Goal: Task Accomplishment & Management: Use online tool/utility

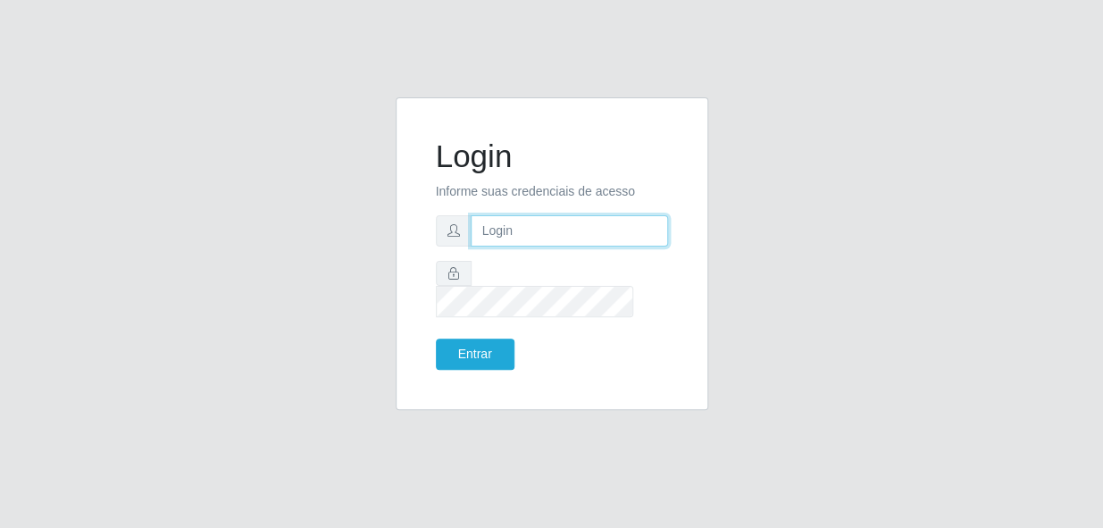
type input "bianor@bemais"
drag, startPoint x: 601, startPoint y: 246, endPoint x: 400, endPoint y: 252, distance: 201.1
click at [399, 252] on div "Login Informe suas credenciais de acesso bianor@bemais Entrar" at bounding box center [552, 253] width 313 height 313
type input "[PERSON_NAME]"
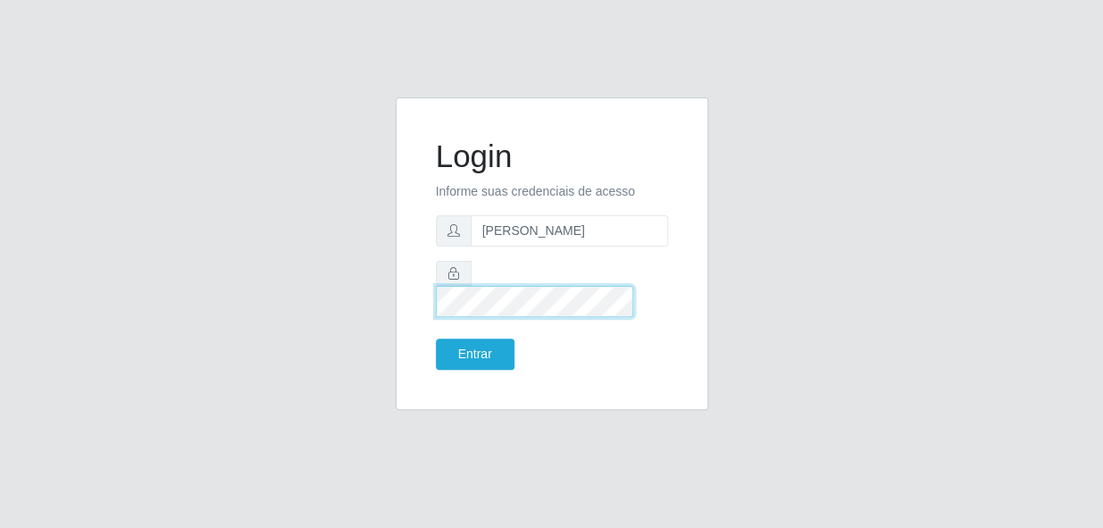
click at [414, 290] on div "Login Informe suas credenciais de acesso [PERSON_NAME] Entrar" at bounding box center [552, 253] width 313 height 313
click at [436, 339] on button "Entrar" at bounding box center [475, 354] width 79 height 31
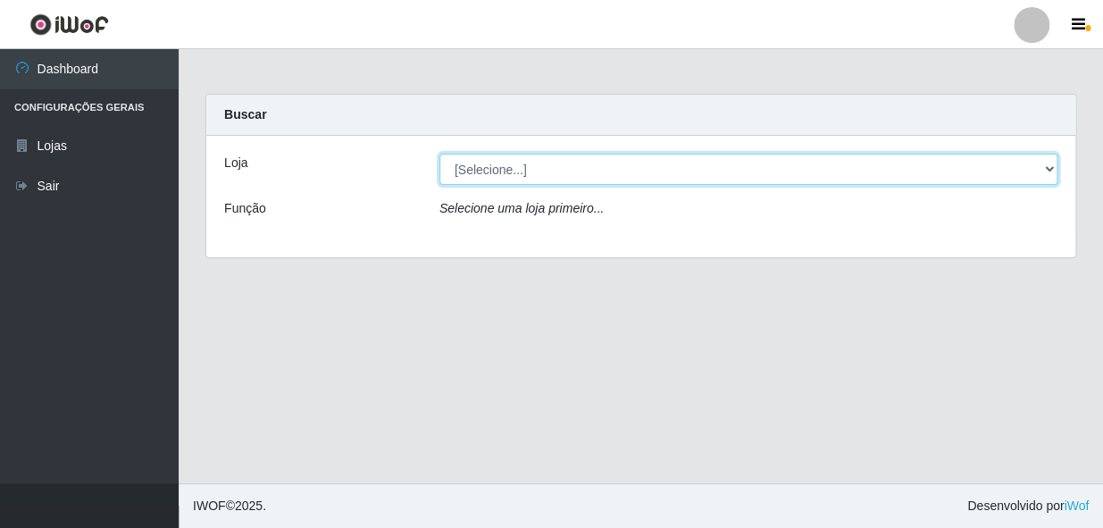
click at [527, 172] on select "[Selecione...] [PERSON_NAME]" at bounding box center [749, 169] width 618 height 31
select select "230"
click at [440, 154] on select "[Selecione...] [PERSON_NAME]" at bounding box center [749, 169] width 618 height 31
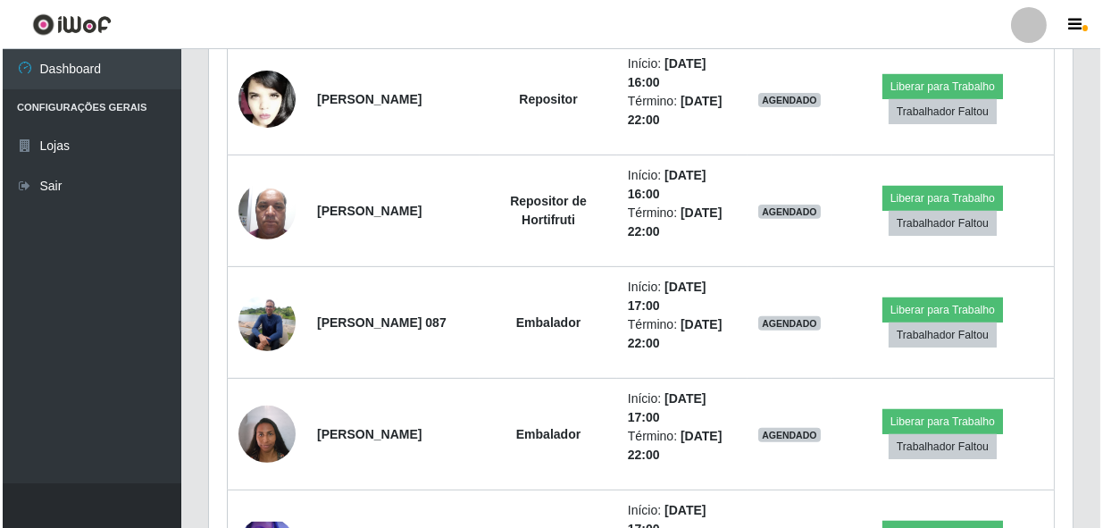
scroll to position [1299, 0]
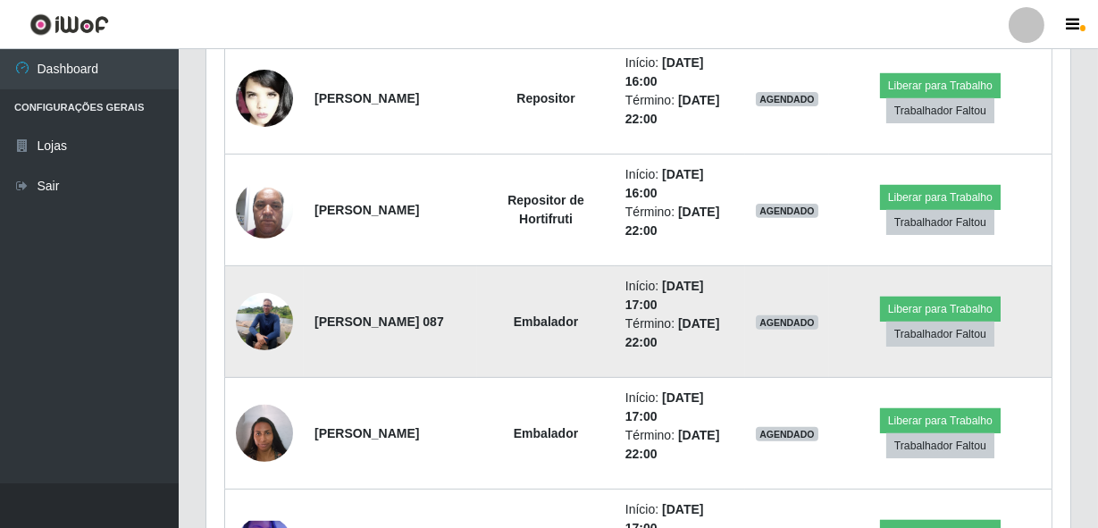
click at [265, 321] on img at bounding box center [264, 321] width 57 height 76
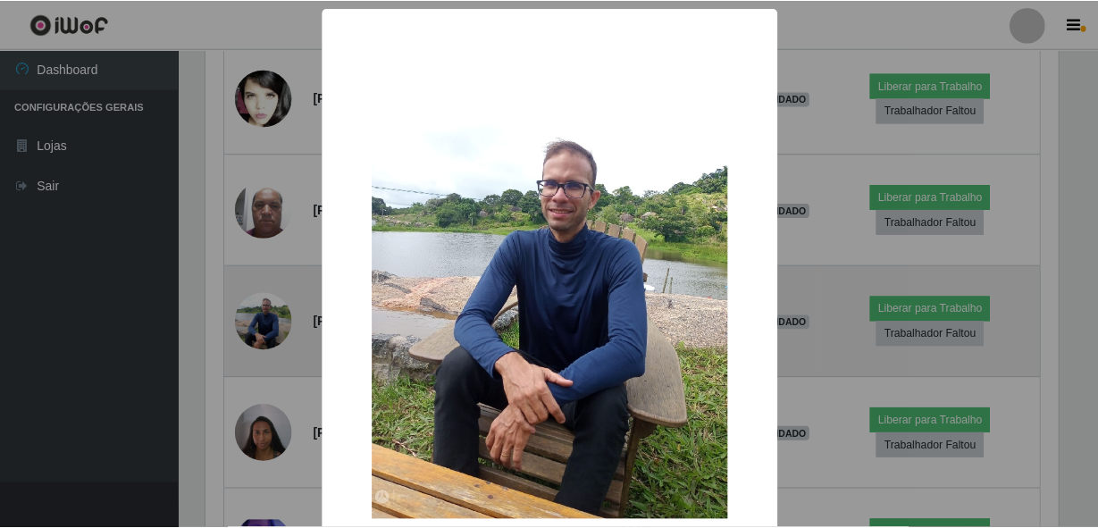
scroll to position [371, 856]
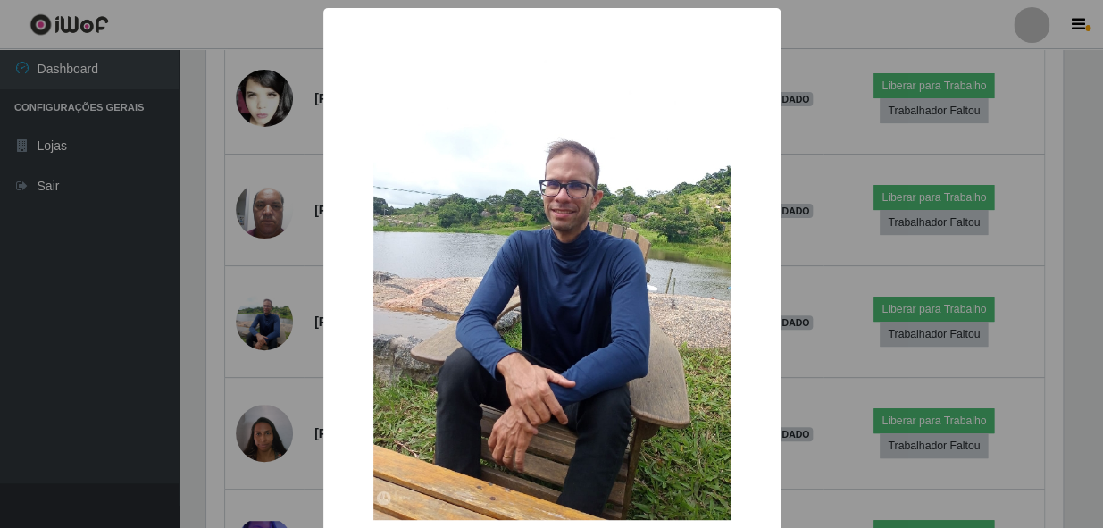
click at [224, 346] on div "× OK Cancel" at bounding box center [551, 264] width 1103 height 528
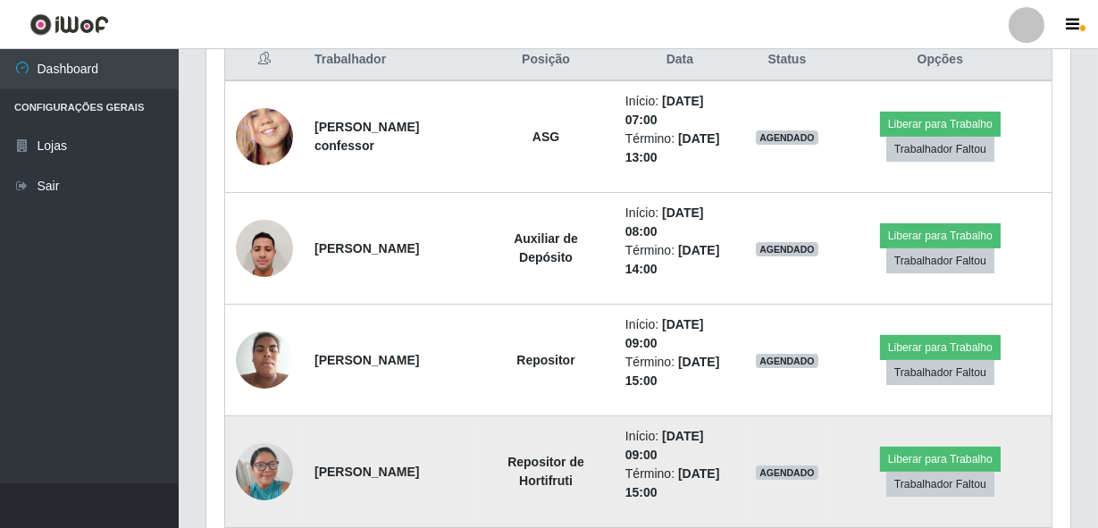
scroll to position [731, 0]
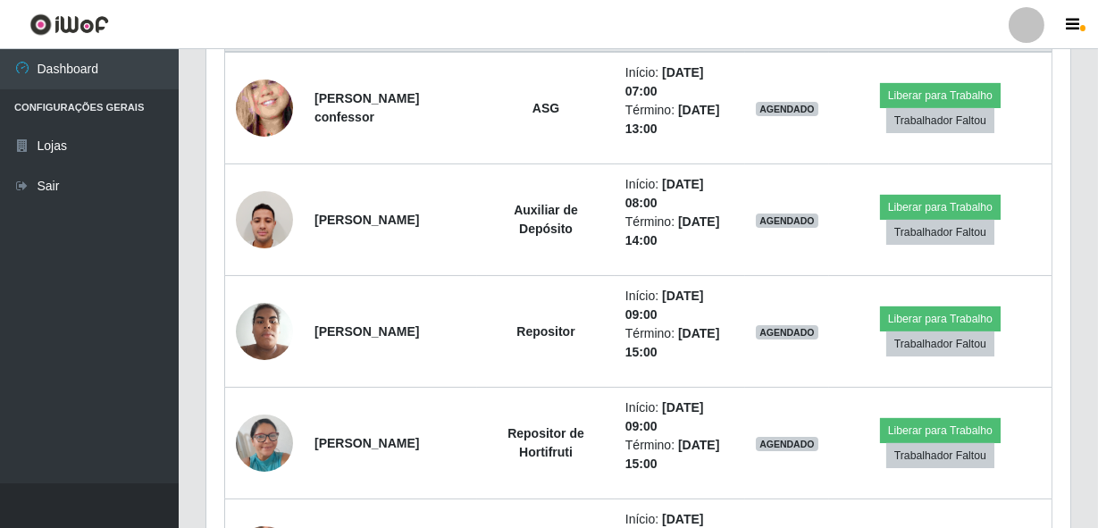
click at [1095, 109] on div "Carregando... Buscar Recarregando em 17 segundos... Loja [Selecione...] Bemais …" at bounding box center [638, 398] width 919 height 2070
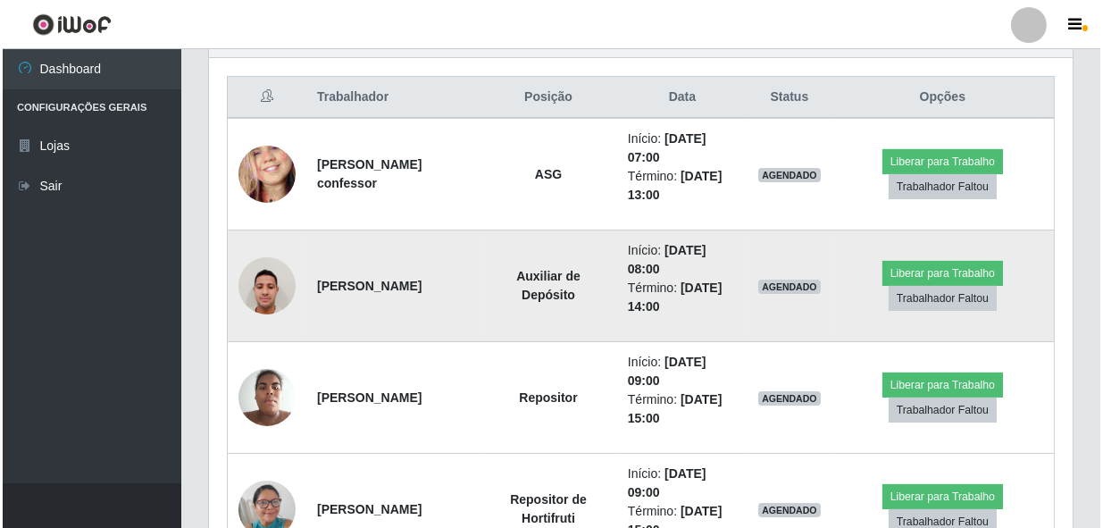
scroll to position [650, 0]
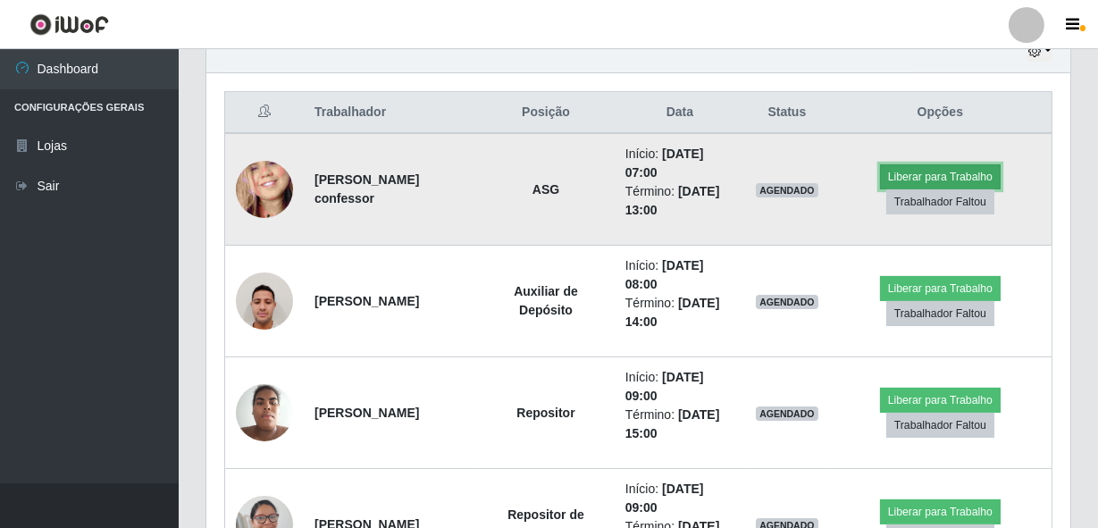
click at [942, 172] on button "Liberar para Trabalho" at bounding box center [940, 176] width 121 height 25
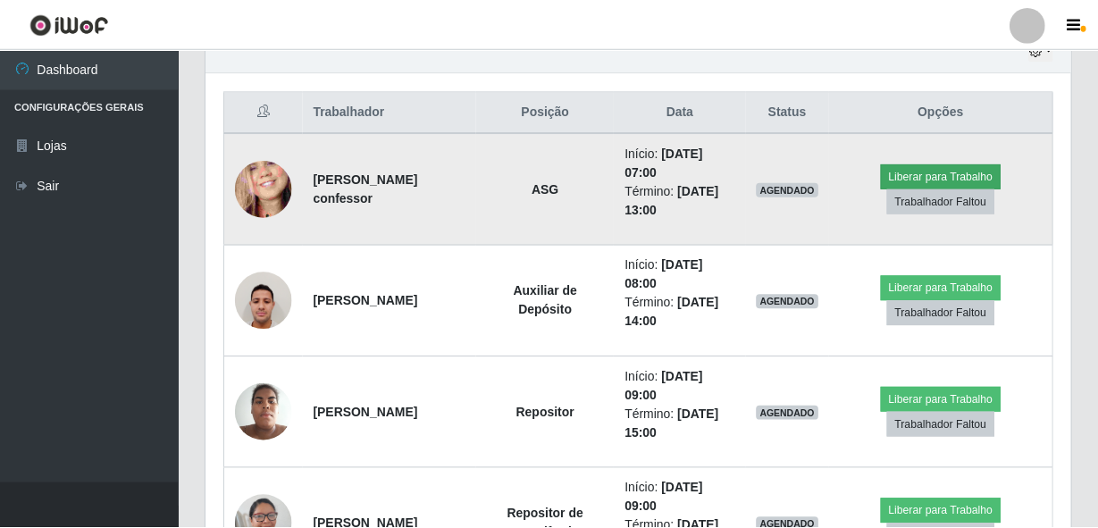
scroll to position [371, 856]
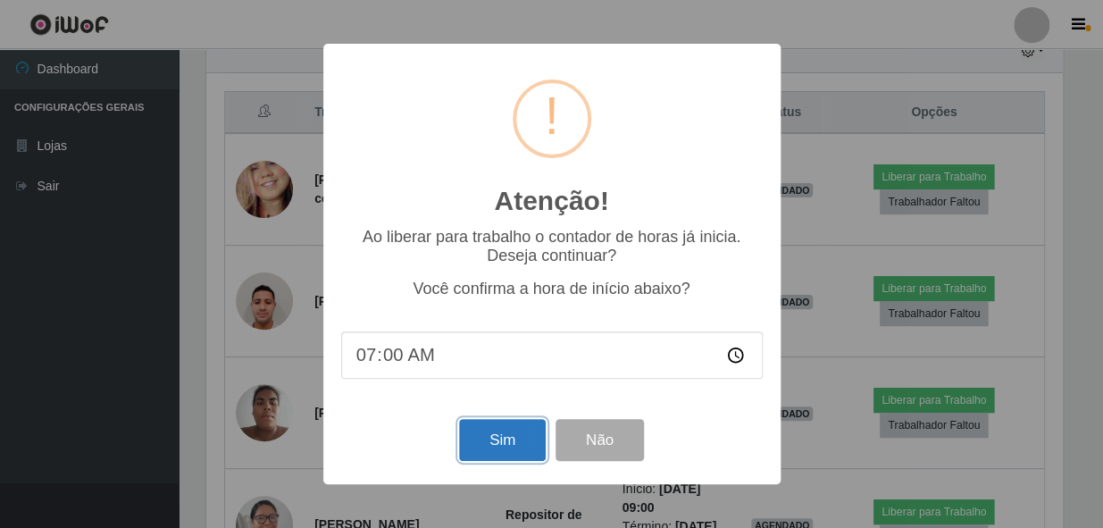
click at [519, 430] on button "Sim" at bounding box center [502, 440] width 87 height 42
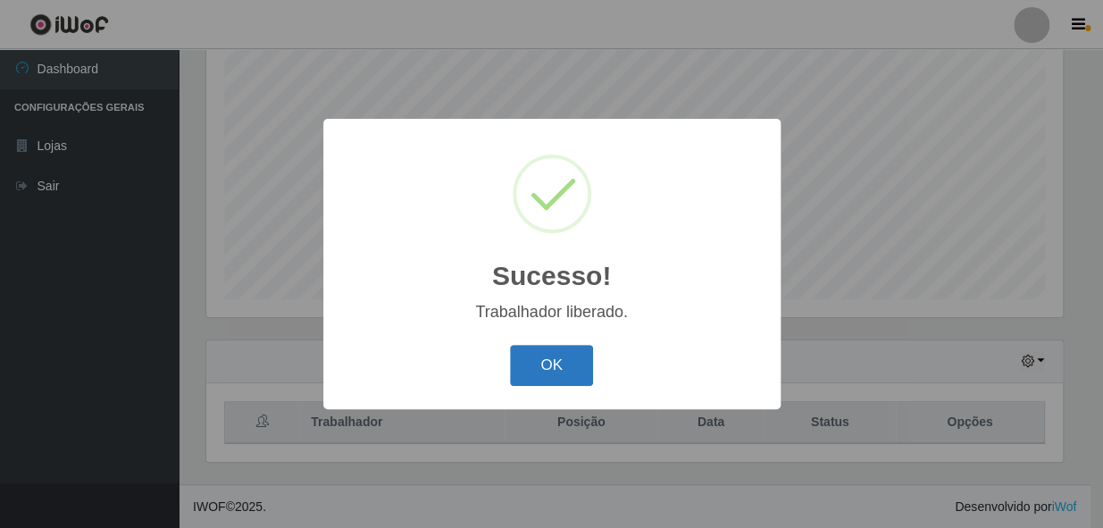
click at [565, 364] on button "OK" at bounding box center [551, 366] width 83 height 42
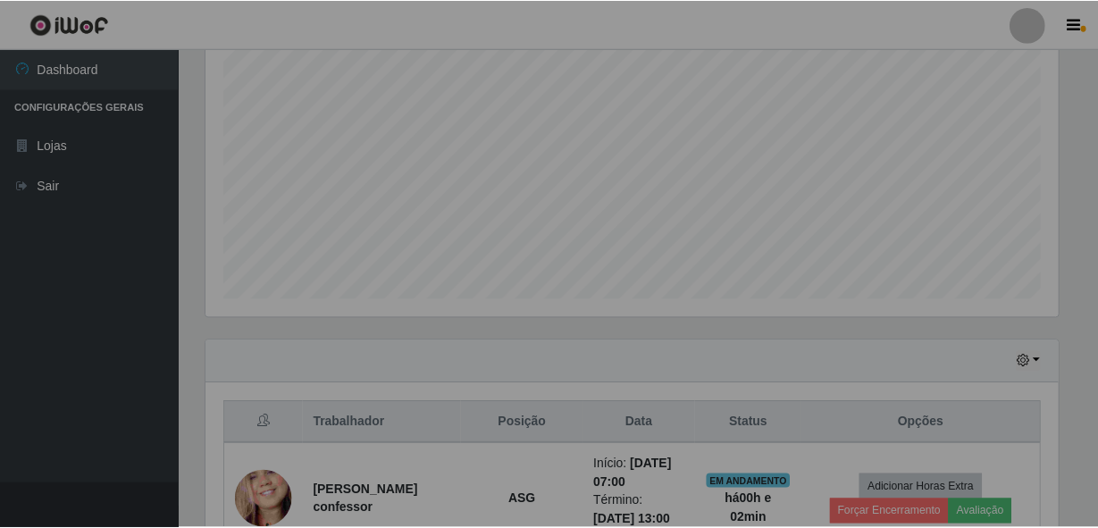
scroll to position [371, 864]
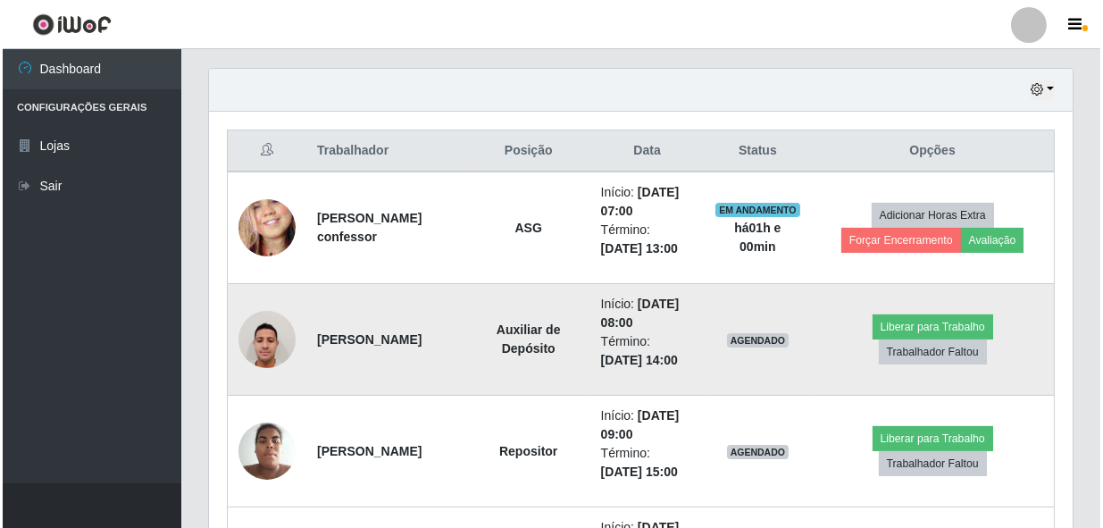
scroll to position [583, 0]
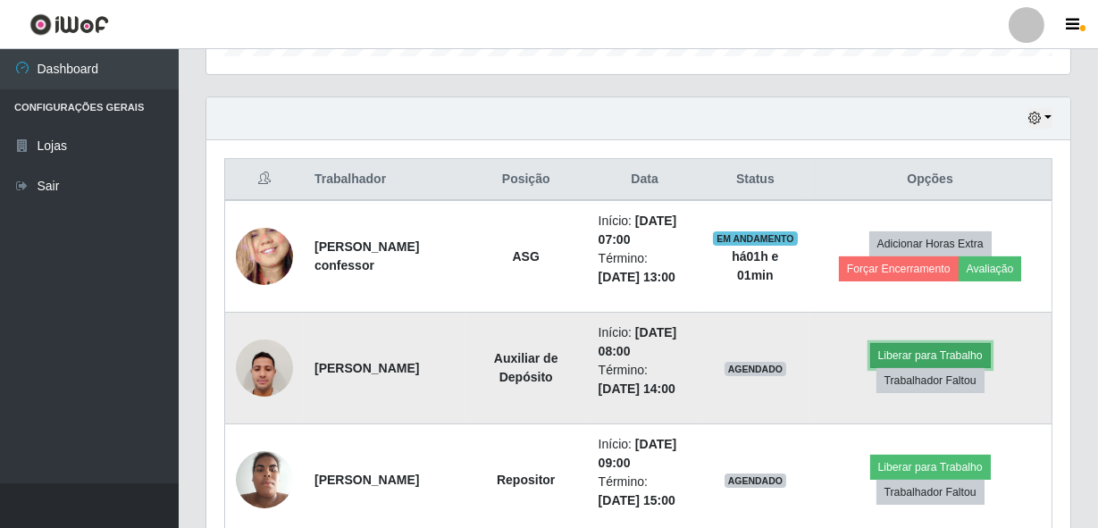
click at [953, 348] on button "Liberar para Trabalho" at bounding box center [930, 355] width 121 height 25
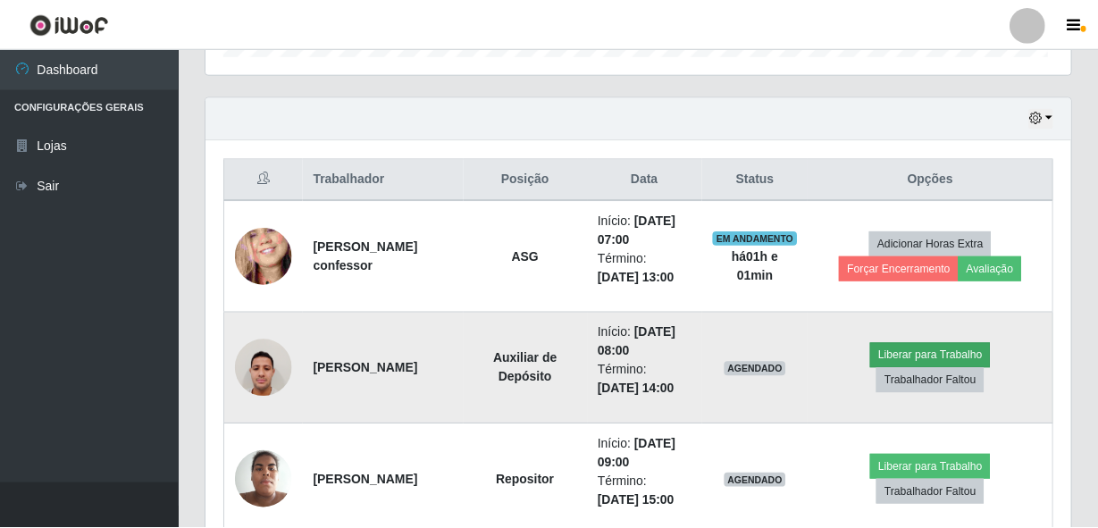
scroll to position [371, 856]
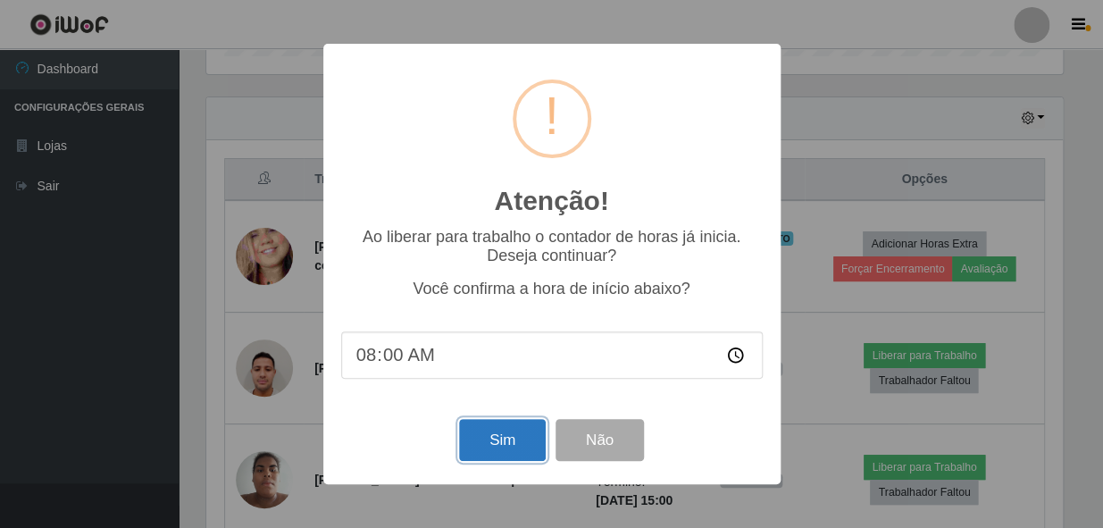
click at [505, 437] on button "Sim" at bounding box center [502, 440] width 87 height 42
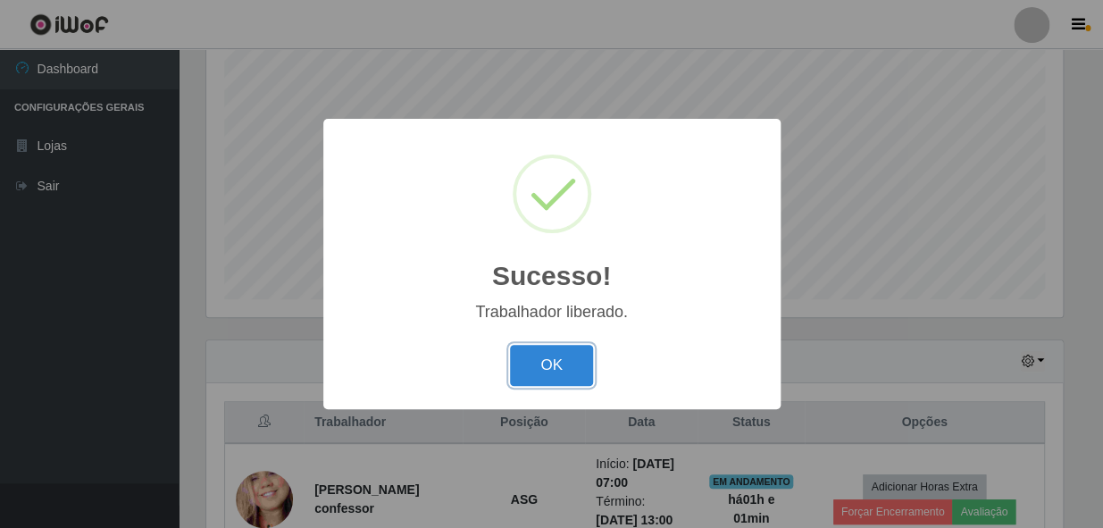
drag, startPoint x: 575, startPoint y: 375, endPoint x: 582, endPoint y: 393, distance: 18.9
click at [575, 375] on button "OK" at bounding box center [551, 366] width 83 height 42
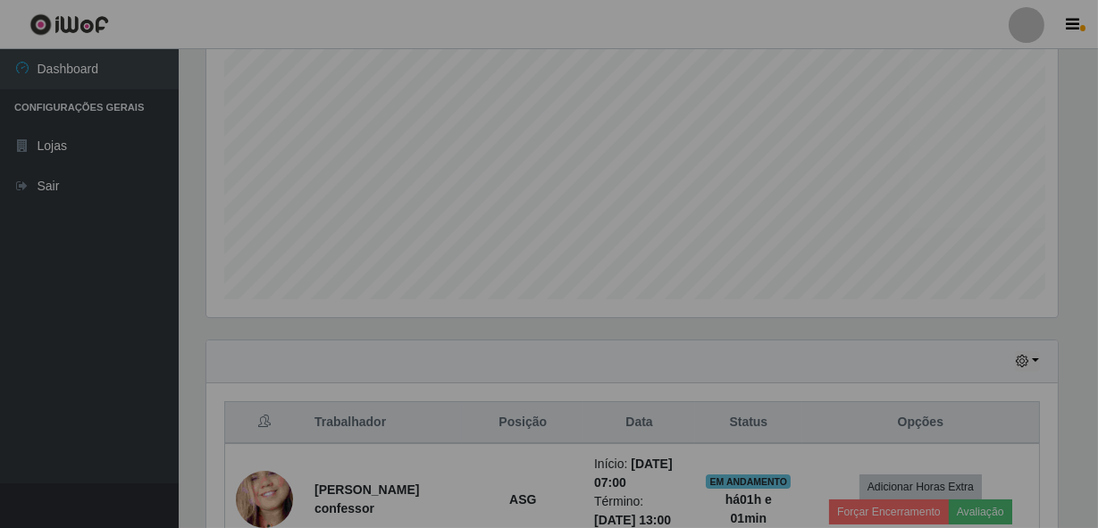
scroll to position [371, 864]
